Goal: Task Accomplishment & Management: Complete application form

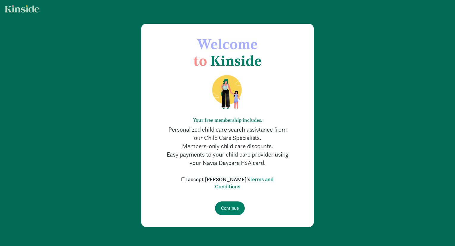
click at [195, 182] on label "I accept [PERSON_NAME]'s Terms and Conditions" at bounding box center [227, 183] width 95 height 14
click at [185, 181] on input "I accept [PERSON_NAME]'s Terms and Conditions" at bounding box center [183, 180] width 4 height 4
checkbox input "true"
click at [234, 208] on input "Continue" at bounding box center [230, 209] width 30 height 14
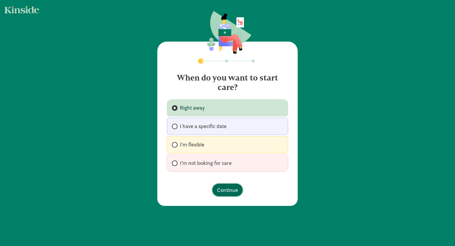
click at [222, 190] on span "Continue" at bounding box center [227, 190] width 21 height 8
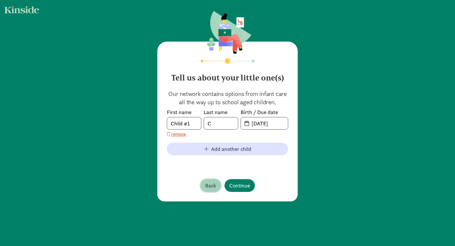
click at [211, 186] on span "Back" at bounding box center [210, 186] width 11 height 8
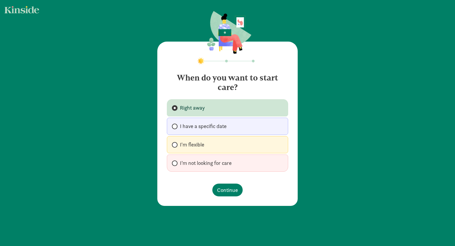
click at [188, 142] on span "I'm flexible" at bounding box center [192, 144] width 24 height 7
click at [176, 143] on input "I'm flexible" at bounding box center [174, 145] width 4 height 4
radio input "true"
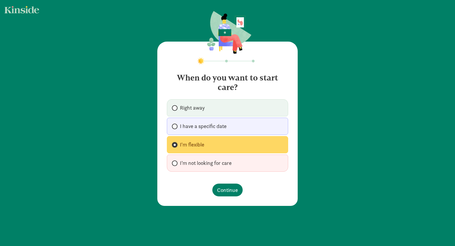
click at [227, 198] on footer "Continue" at bounding box center [227, 190] width 121 height 22
click at [231, 193] on span "Continue" at bounding box center [227, 190] width 21 height 8
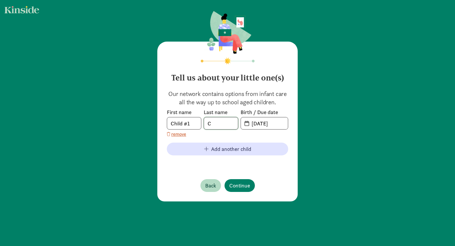
click at [220, 125] on input "C" at bounding box center [221, 123] width 34 height 12
type input "Annabelle"
click at [255, 125] on input "09-05-2025" at bounding box center [268, 123] width 40 height 12
click at [258, 125] on input "09-05-2025" at bounding box center [268, 123] width 40 height 12
click at [263, 124] on input "06-05-2025" at bounding box center [268, 123] width 40 height 12
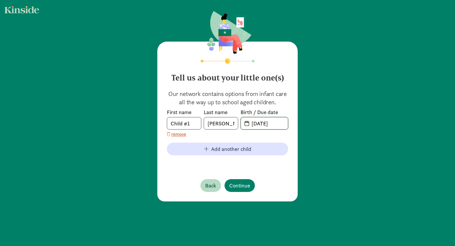
drag, startPoint x: 279, startPoint y: 123, endPoint x: 261, endPoint y: 123, distance: 17.8
click at [261, 123] on input "06-05-2025" at bounding box center [268, 123] width 40 height 12
type input "06-20-2024"
click at [244, 182] on span "Continue" at bounding box center [239, 186] width 21 height 8
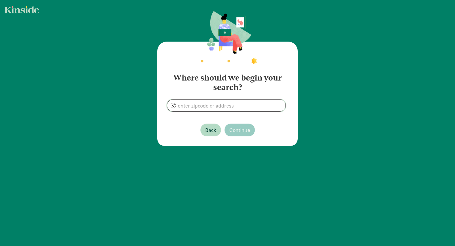
click at [222, 110] on input at bounding box center [226, 106] width 118 height 12
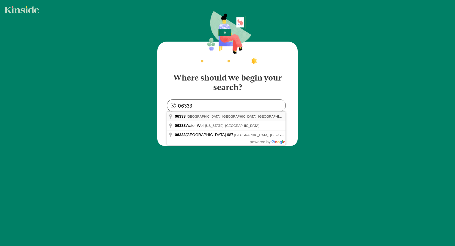
type input "East Lyme, CT 06333, USA"
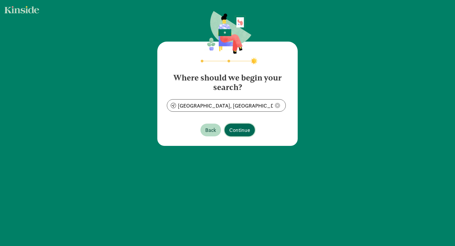
click at [251, 132] on button "Continue" at bounding box center [240, 130] width 30 height 13
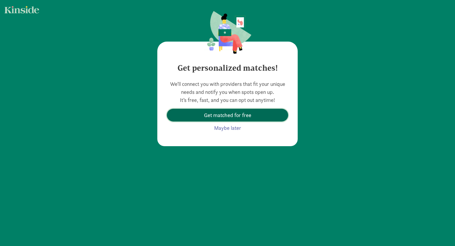
click at [250, 114] on span "Get matched for free" at bounding box center [227, 115] width 47 height 8
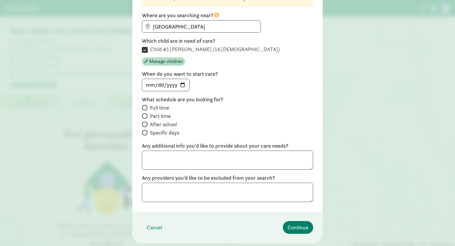
scroll to position [62, 0]
click at [184, 83] on input "date" at bounding box center [165, 85] width 47 height 12
click at [218, 93] on div "This info helps us find the best matches for you Where are you searching near? …" at bounding box center [227, 94] width 171 height 213
click at [166, 116] on span "Part time" at bounding box center [160, 115] width 21 height 7
click at [146, 116] on input "Part time" at bounding box center [144, 116] width 4 height 4
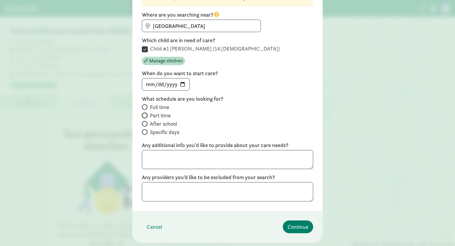
radio input "true"
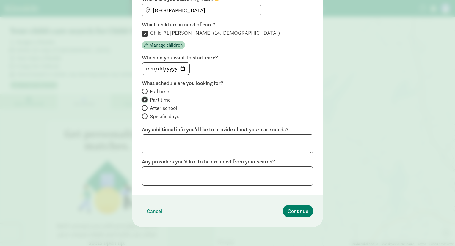
scroll to position [77, 0]
click at [171, 136] on textarea at bounding box center [227, 143] width 171 height 19
click at [292, 213] on span "Continue" at bounding box center [298, 211] width 21 height 8
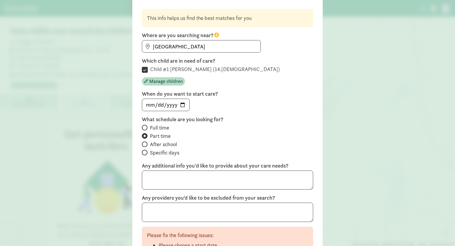
scroll to position [33, 0]
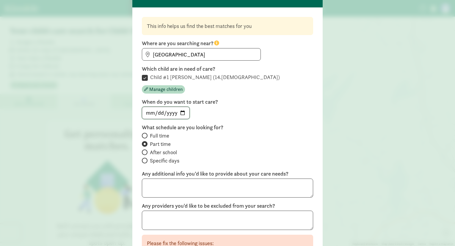
click at [181, 110] on input "date" at bounding box center [165, 113] width 47 height 12
type input "2025-10-01"
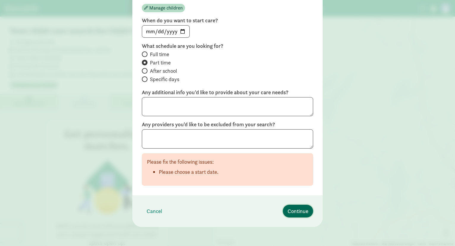
click at [289, 209] on span "Continue" at bounding box center [298, 211] width 21 height 8
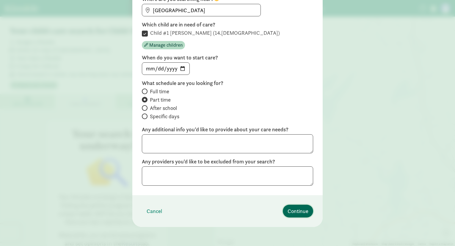
scroll to position [0, 0]
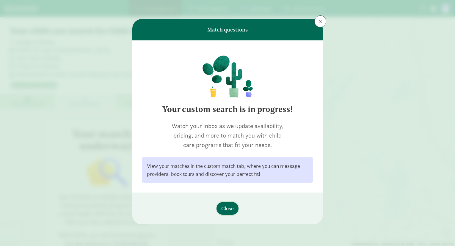
click at [229, 206] on span "Close" at bounding box center [227, 209] width 12 height 8
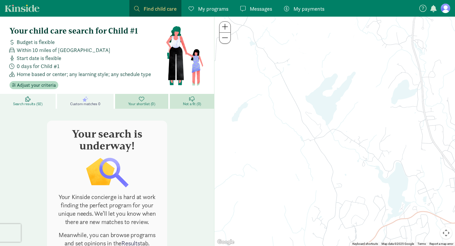
click at [33, 102] on span "Search results (92)" at bounding box center [27, 104] width 29 height 5
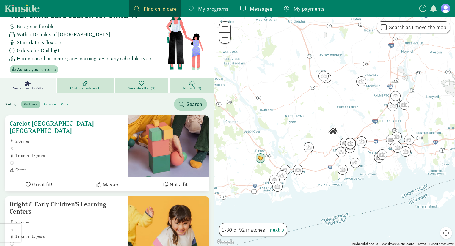
scroll to position [20, 0]
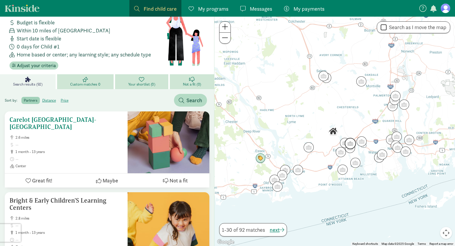
click at [73, 164] on span "Center" at bounding box center [68, 166] width 107 height 5
